Goal: Navigation & Orientation: Find specific page/section

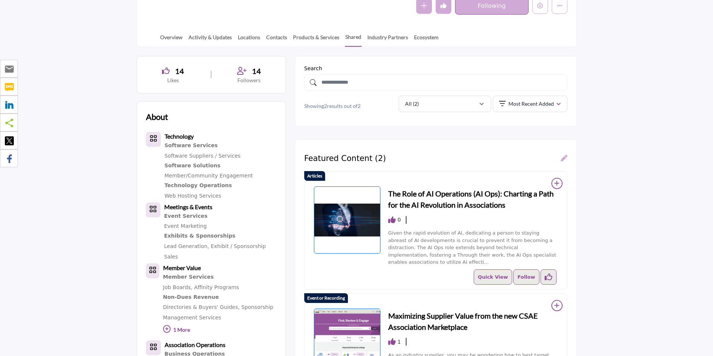
scroll to position [149, 0]
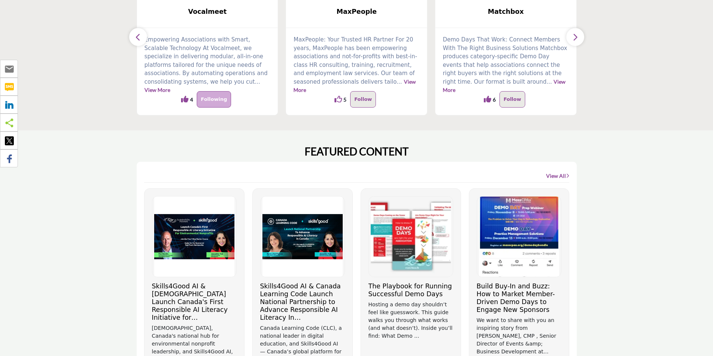
scroll to position [261, 0]
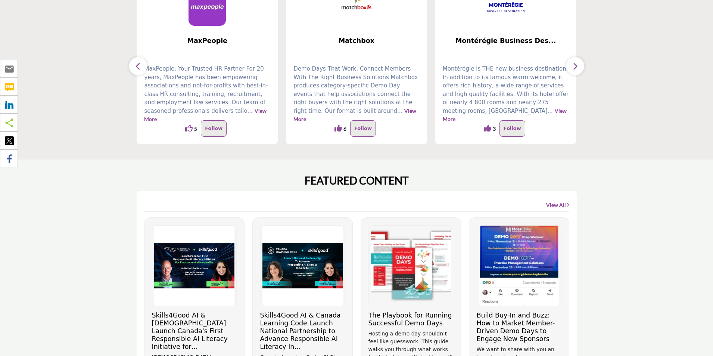
click at [559, 204] on link "View All" at bounding box center [557, 204] width 23 height 7
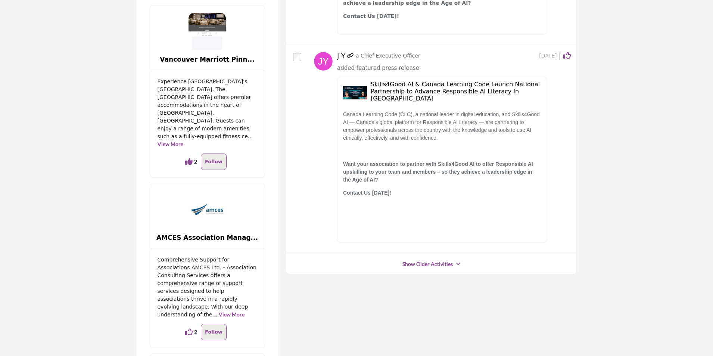
scroll to position [224, 0]
click at [428, 268] on link "Show Older Activities" at bounding box center [427, 263] width 50 height 7
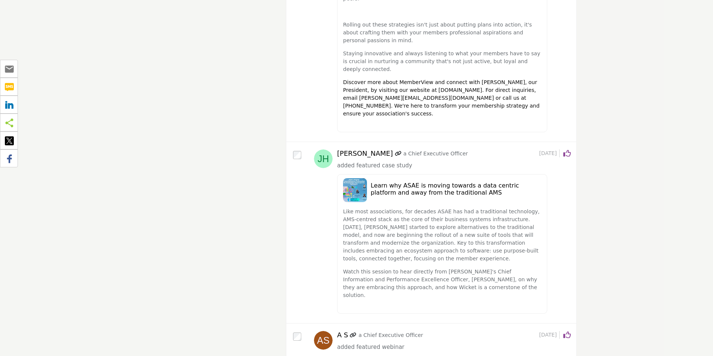
scroll to position [4807, 0]
